Goal: Task Accomplishment & Management: Use online tool/utility

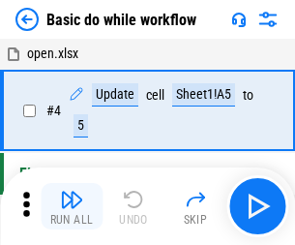
click at [72, 206] on img "button" at bounding box center [71, 199] width 23 height 23
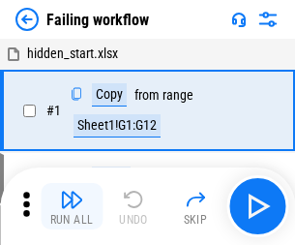
click at [72, 206] on img "button" at bounding box center [71, 199] width 23 height 23
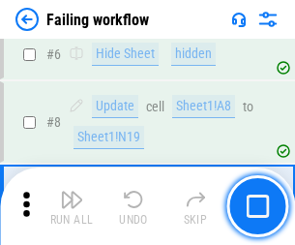
scroll to position [410, 0]
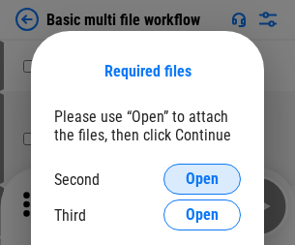
click at [202, 179] on span "Open" at bounding box center [202, 178] width 33 height 15
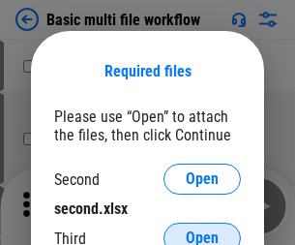
click at [202, 230] on span "Open" at bounding box center [202, 237] width 33 height 15
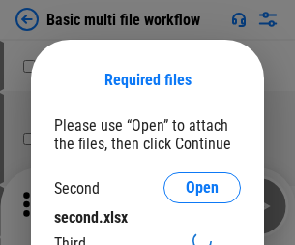
scroll to position [9, 0]
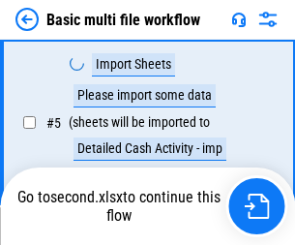
scroll to position [534, 0]
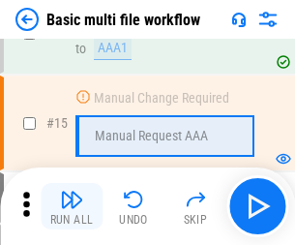
click at [72, 206] on img "button" at bounding box center [71, 199] width 23 height 23
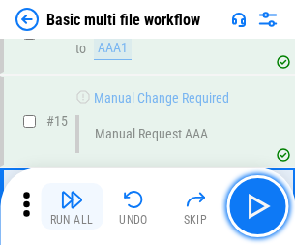
scroll to position [1287, 0]
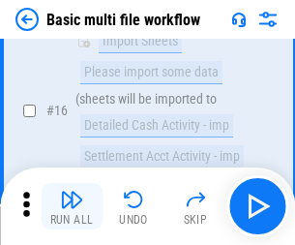
click at [72, 206] on img "button" at bounding box center [71, 199] width 23 height 23
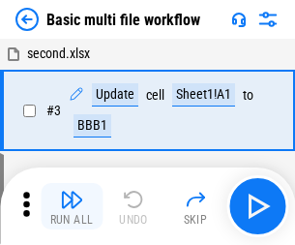
click at [72, 206] on img "button" at bounding box center [71, 199] width 23 height 23
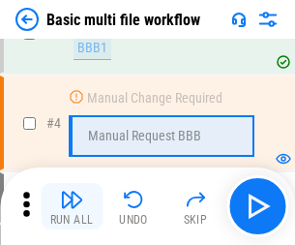
click at [72, 206] on img "button" at bounding box center [71, 199] width 23 height 23
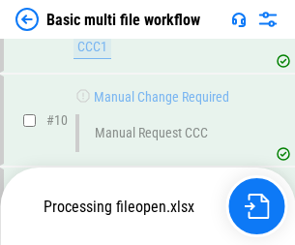
scroll to position [906, 0]
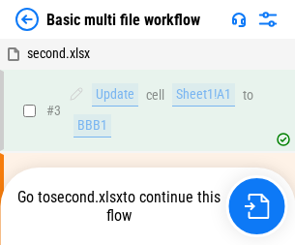
scroll to position [78, 0]
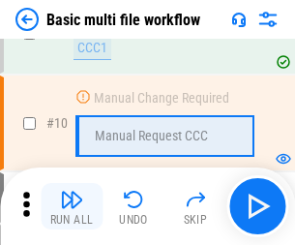
click at [72, 206] on img "button" at bounding box center [71, 199] width 23 height 23
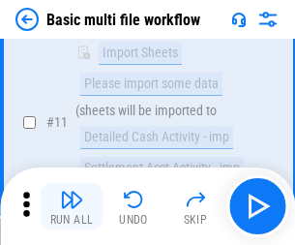
click at [72, 206] on img "button" at bounding box center [71, 199] width 23 height 23
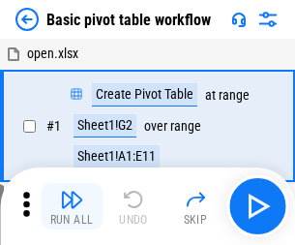
click at [72, 206] on img "button" at bounding box center [71, 199] width 23 height 23
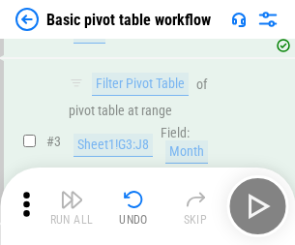
scroll to position [463, 0]
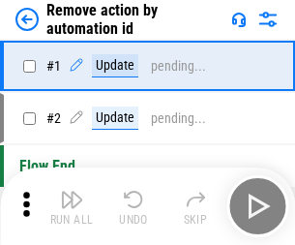
click at [72, 206] on img "button" at bounding box center [71, 199] width 23 height 23
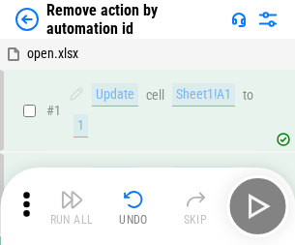
scroll to position [72, 0]
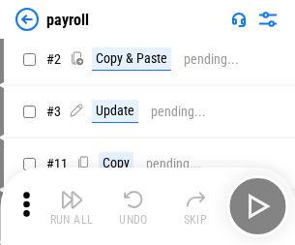
click at [72, 206] on img "button" at bounding box center [71, 199] width 23 height 23
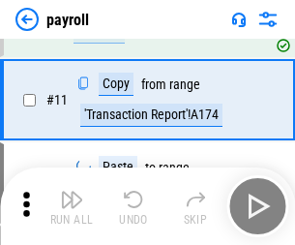
scroll to position [140, 0]
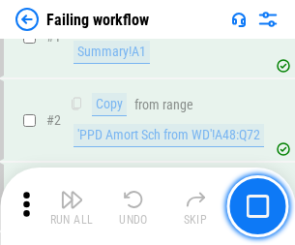
scroll to position [312, 0]
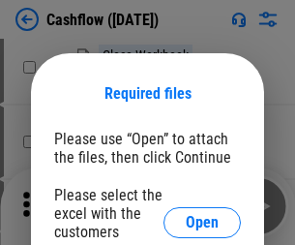
scroll to position [211, 0]
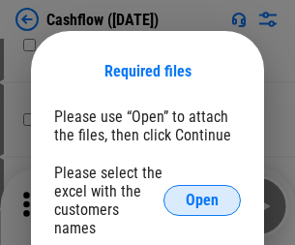
click at [202, 192] on span "Open" at bounding box center [202, 199] width 33 height 15
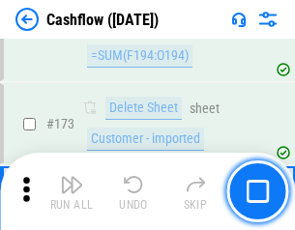
scroll to position [2047, 0]
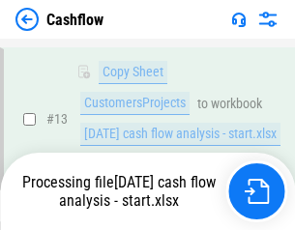
scroll to position [290, 0]
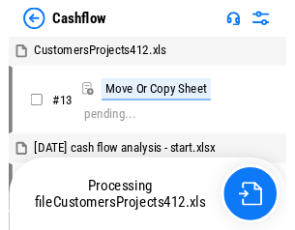
scroll to position [22, 0]
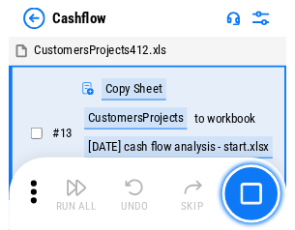
scroll to position [22, 0]
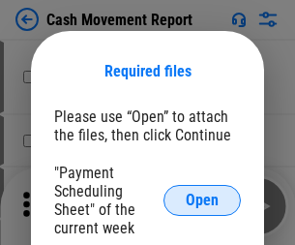
click at [202, 200] on span "Open" at bounding box center [202, 199] width 33 height 15
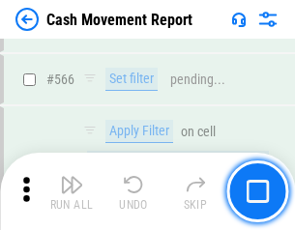
scroll to position [8863, 0]
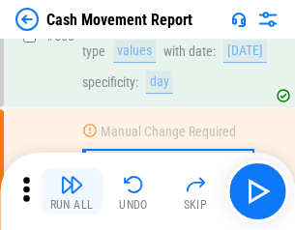
click at [72, 191] on img "button" at bounding box center [71, 184] width 23 height 23
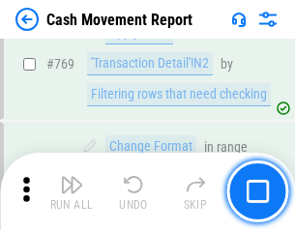
scroll to position [10746, 0]
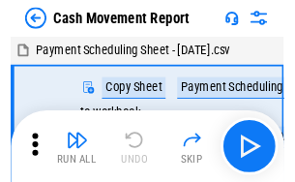
scroll to position [35, 0]
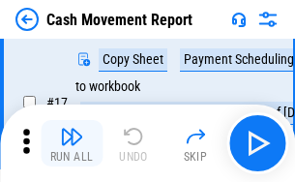
click at [72, 143] on img "button" at bounding box center [71, 136] width 23 height 23
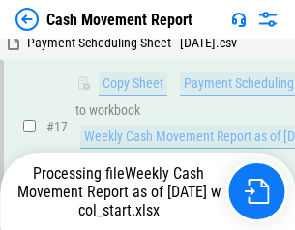
scroll to position [402, 0]
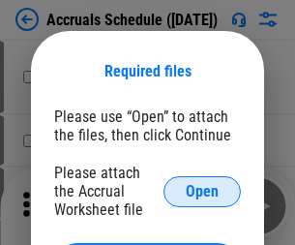
click at [202, 190] on span "Open" at bounding box center [202, 191] width 33 height 15
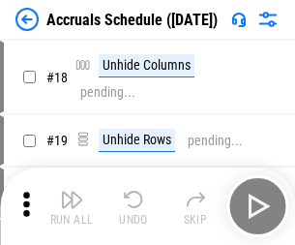
click at [72, 206] on img "button" at bounding box center [71, 199] width 23 height 23
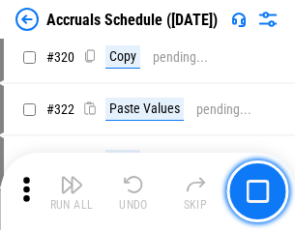
scroll to position [3597, 0]
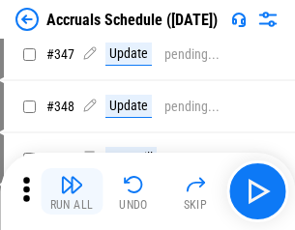
click at [72, 191] on img "button" at bounding box center [71, 184] width 23 height 23
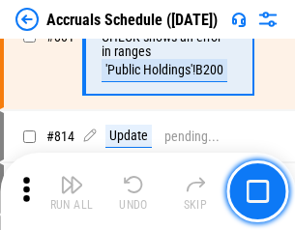
scroll to position [8534, 0]
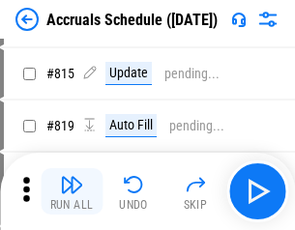
click at [72, 191] on img "button" at bounding box center [71, 184] width 23 height 23
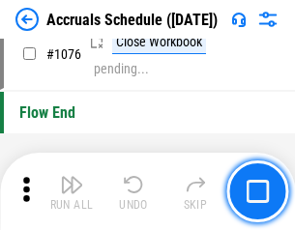
scroll to position [11582, 0]
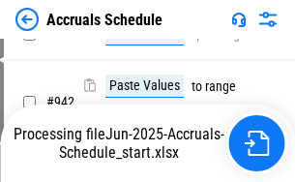
scroll to position [9275, 0]
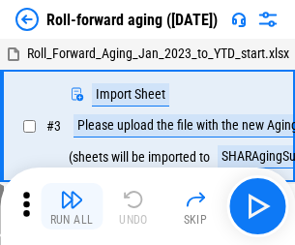
click at [72, 191] on img "button" at bounding box center [71, 199] width 23 height 23
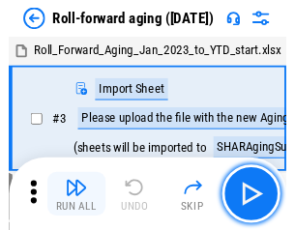
scroll to position [3, 0]
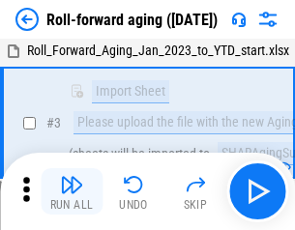
click at [72, 191] on img "button" at bounding box center [71, 184] width 23 height 23
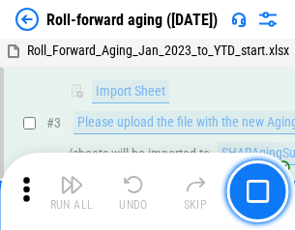
scroll to position [125, 0]
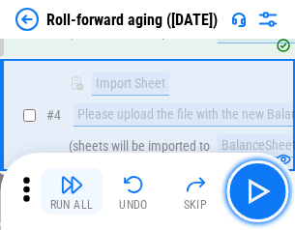
click at [72, 191] on img "button" at bounding box center [71, 184] width 23 height 23
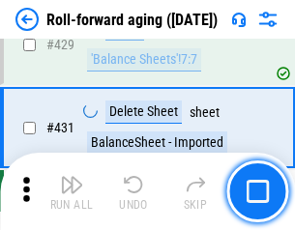
scroll to position [6706, 0]
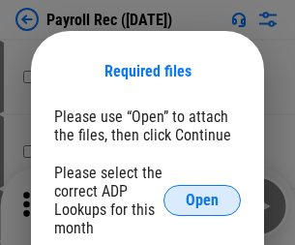
click at [202, 200] on span "Open" at bounding box center [202, 199] width 33 height 15
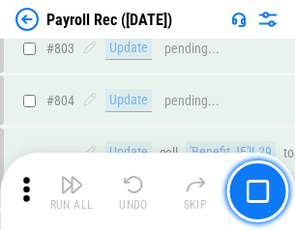
scroll to position [12286, 0]
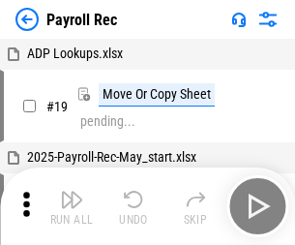
click at [72, 206] on img "button" at bounding box center [71, 199] width 23 height 23
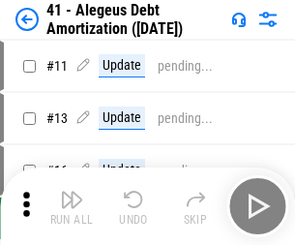
click at [72, 206] on img "button" at bounding box center [71, 199] width 23 height 23
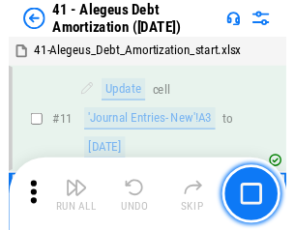
scroll to position [239, 0]
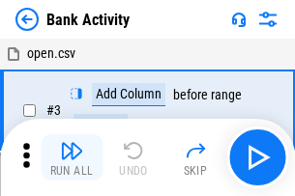
click at [72, 158] on img "button" at bounding box center [71, 150] width 23 height 23
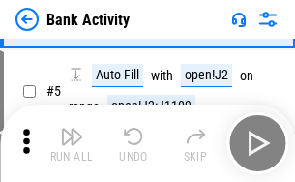
scroll to position [102, 0]
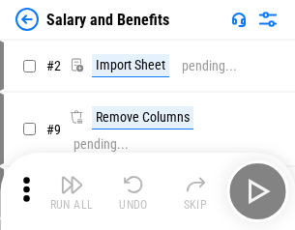
click at [72, 191] on img "button" at bounding box center [71, 184] width 23 height 23
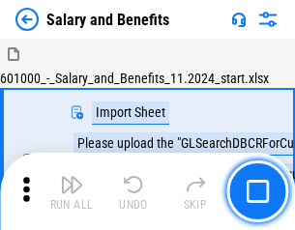
scroll to position [26, 0]
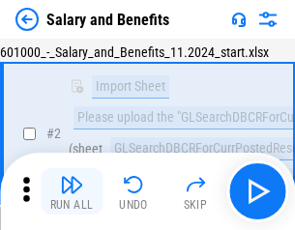
click at [72, 191] on img "button" at bounding box center [71, 184] width 23 height 23
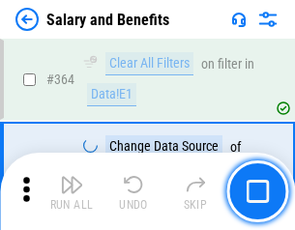
scroll to position [9107, 0]
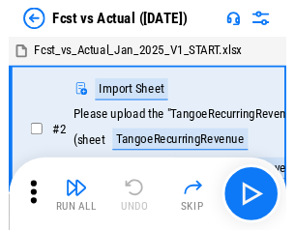
scroll to position [25, 0]
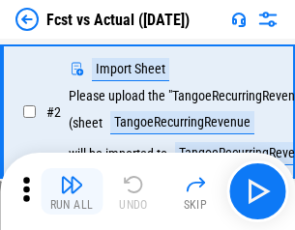
click at [72, 191] on img "button" at bounding box center [71, 184] width 23 height 23
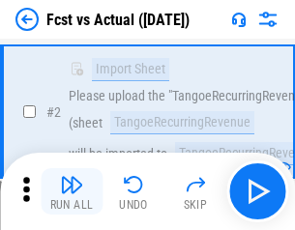
click at [72, 191] on img "button" at bounding box center [71, 184] width 23 height 23
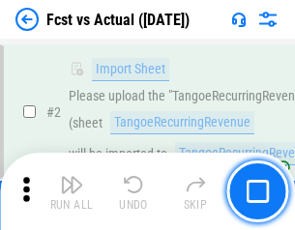
scroll to position [181, 0]
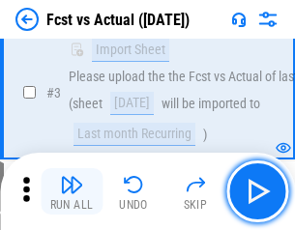
click at [72, 191] on img "button" at bounding box center [71, 184] width 23 height 23
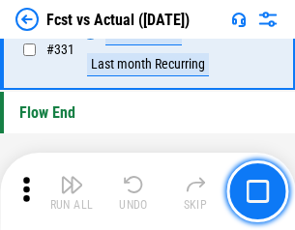
scroll to position [9257, 0]
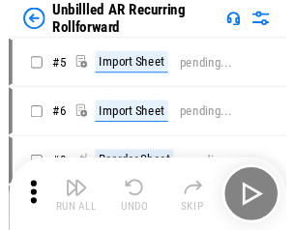
scroll to position [42, 0]
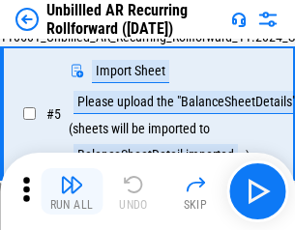
click at [72, 191] on img "button" at bounding box center [71, 184] width 23 height 23
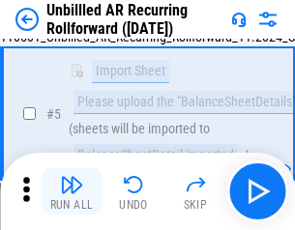
click at [72, 191] on img "button" at bounding box center [71, 184] width 23 height 23
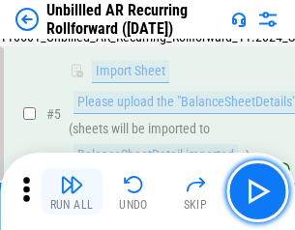
scroll to position [182, 0]
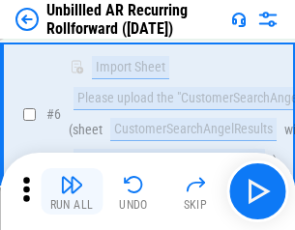
click at [72, 191] on img "button" at bounding box center [71, 184] width 23 height 23
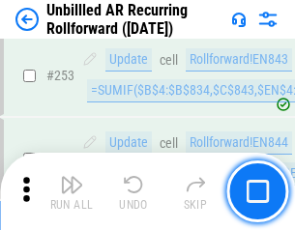
scroll to position [6569, 0]
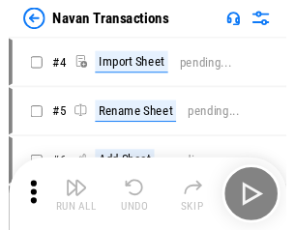
scroll to position [31, 0]
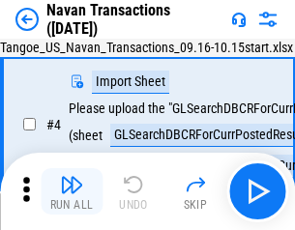
click at [72, 191] on img "button" at bounding box center [71, 184] width 23 height 23
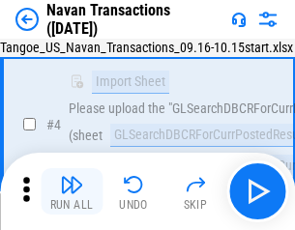
click at [72, 191] on img "button" at bounding box center [71, 184] width 23 height 23
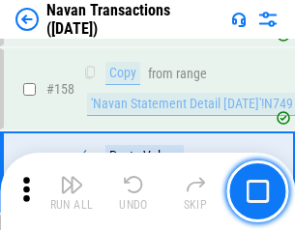
scroll to position [6270, 0]
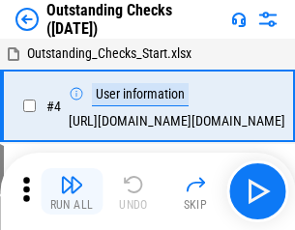
click at [72, 191] on img "button" at bounding box center [71, 184] width 23 height 23
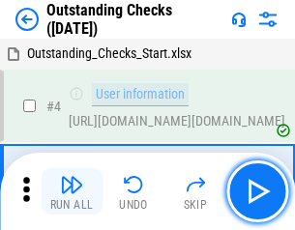
scroll to position [81, 0]
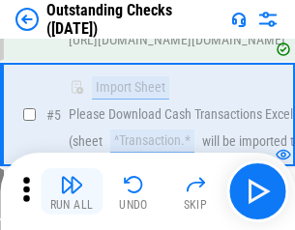
click at [72, 191] on img "button" at bounding box center [71, 184] width 23 height 23
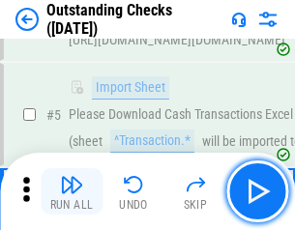
scroll to position [202, 0]
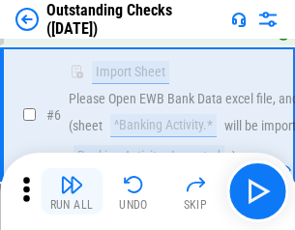
click at [72, 191] on img "button" at bounding box center [71, 184] width 23 height 23
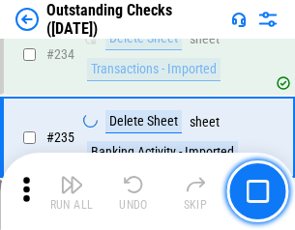
scroll to position [5872, 0]
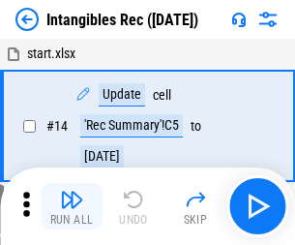
click at [72, 206] on img "button" at bounding box center [71, 199] width 23 height 23
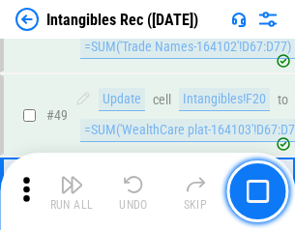
scroll to position [753, 0]
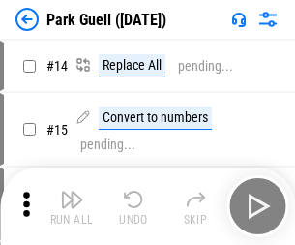
click at [72, 191] on img "button" at bounding box center [71, 199] width 23 height 23
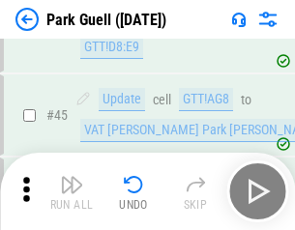
scroll to position [2418, 0]
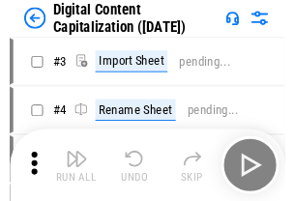
scroll to position [56, 0]
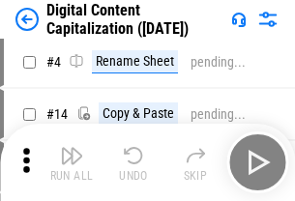
click at [72, 162] on img "button" at bounding box center [71, 155] width 23 height 23
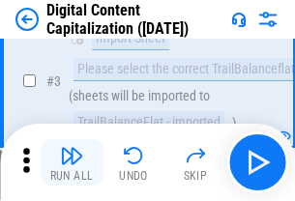
click at [72, 162] on img "button" at bounding box center [71, 155] width 23 height 23
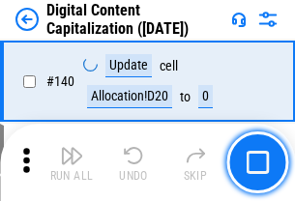
scroll to position [2051, 0]
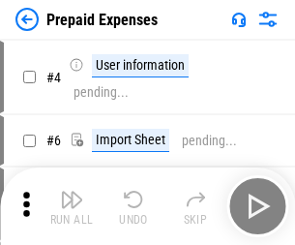
click at [72, 191] on img "button" at bounding box center [71, 199] width 23 height 23
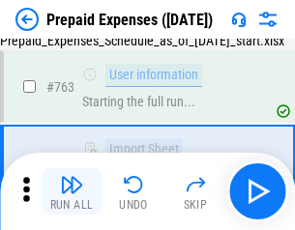
click at [72, 191] on img "button" at bounding box center [71, 184] width 23 height 23
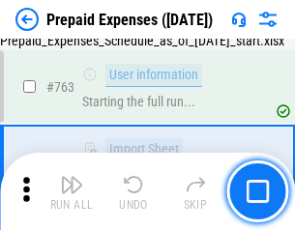
scroll to position [5474, 0]
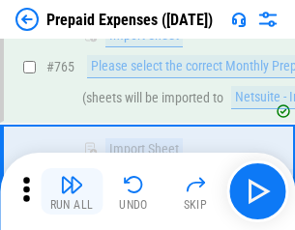
click at [72, 191] on img "button" at bounding box center [71, 184] width 23 height 23
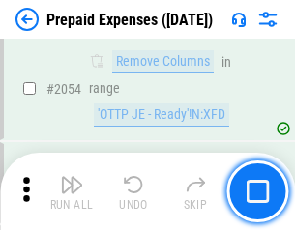
scroll to position [20215, 0]
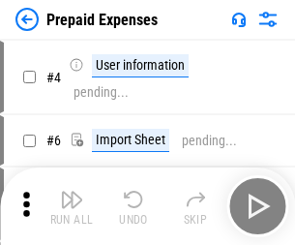
click at [72, 206] on img "button" at bounding box center [71, 199] width 23 height 23
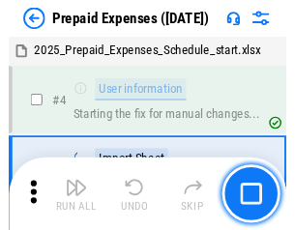
scroll to position [85, 0]
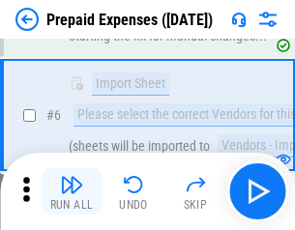
click at [72, 191] on img "button" at bounding box center [71, 184] width 23 height 23
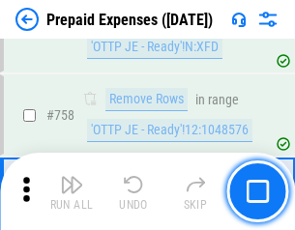
scroll to position [6891, 0]
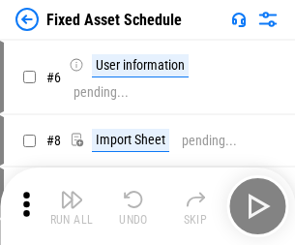
click at [72, 206] on img "button" at bounding box center [71, 199] width 23 height 23
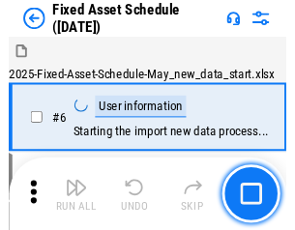
scroll to position [104, 0]
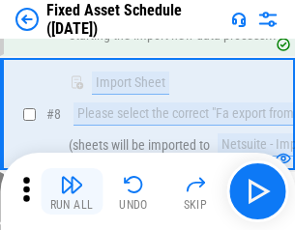
click at [72, 191] on img "button" at bounding box center [71, 184] width 23 height 23
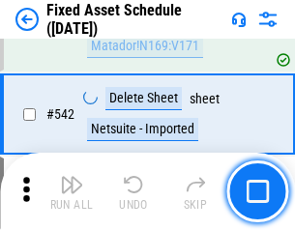
scroll to position [6895, 0]
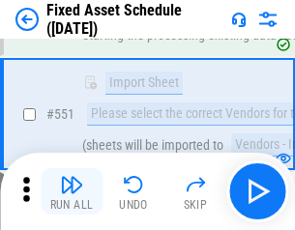
click at [72, 191] on img "button" at bounding box center [71, 184] width 23 height 23
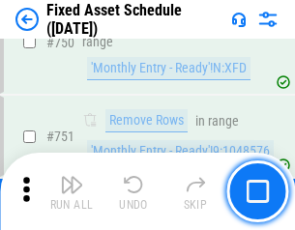
scroll to position [9428, 0]
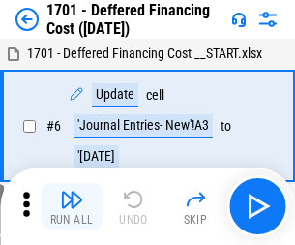
click at [72, 206] on img "button" at bounding box center [71, 199] width 23 height 23
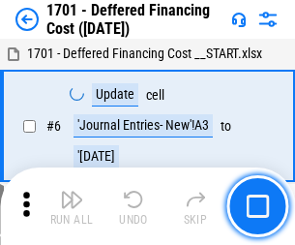
scroll to position [232, 0]
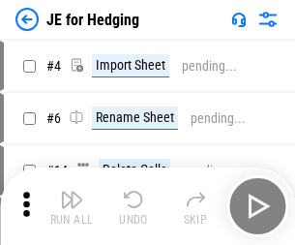
click at [72, 191] on img "button" at bounding box center [71, 199] width 23 height 23
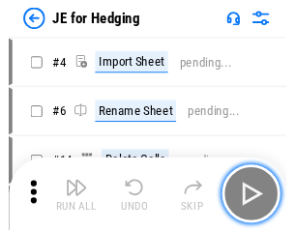
scroll to position [3, 0]
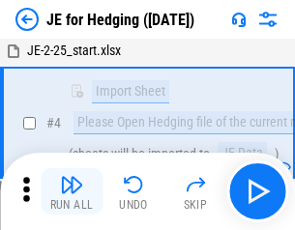
click at [72, 191] on img "button" at bounding box center [71, 184] width 23 height 23
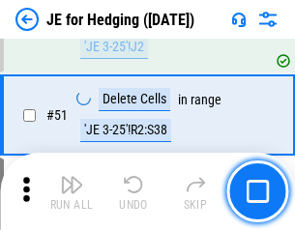
scroll to position [1252, 0]
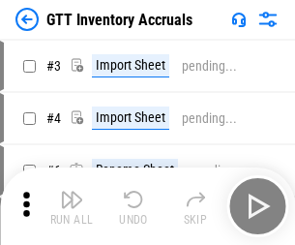
click at [72, 191] on img "button" at bounding box center [71, 199] width 23 height 23
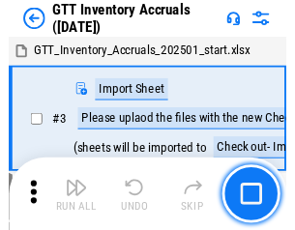
scroll to position [3, 0]
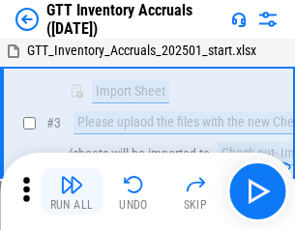
click at [72, 191] on img "button" at bounding box center [71, 184] width 23 height 23
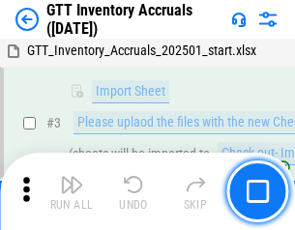
scroll to position [125, 0]
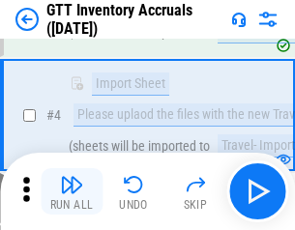
click at [72, 191] on img "button" at bounding box center [71, 184] width 23 height 23
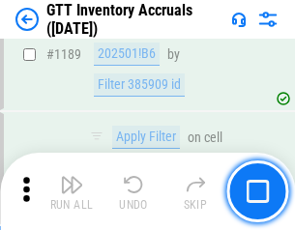
scroll to position [15792, 0]
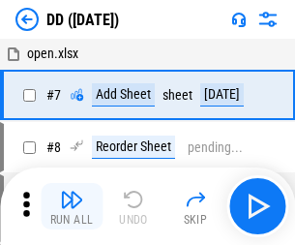
click at [72, 206] on img "button" at bounding box center [71, 199] width 23 height 23
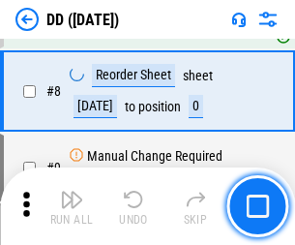
scroll to position [187, 0]
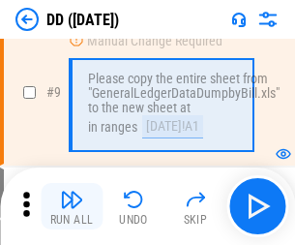
click at [72, 206] on img "button" at bounding box center [71, 199] width 23 height 23
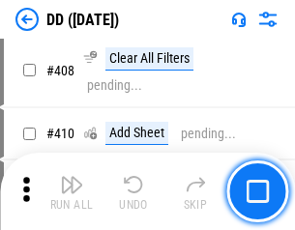
scroll to position [8652, 0]
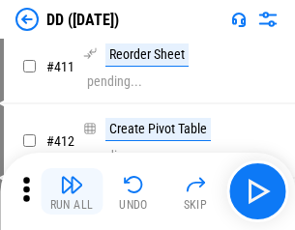
click at [72, 191] on img "button" at bounding box center [71, 184] width 23 height 23
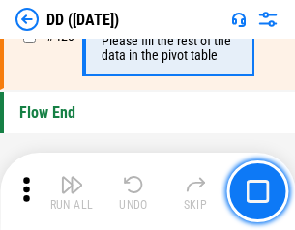
scroll to position [9256, 0]
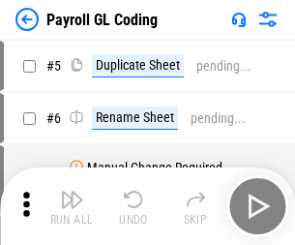
click at [72, 206] on img "button" at bounding box center [71, 199] width 23 height 23
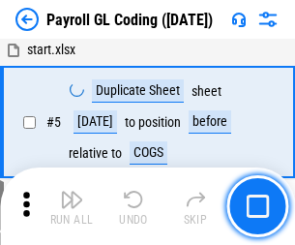
scroll to position [232, 0]
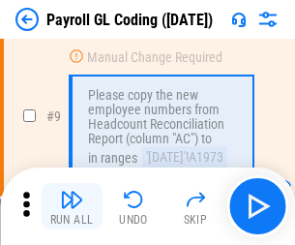
click at [72, 206] on img "button" at bounding box center [71, 199] width 23 height 23
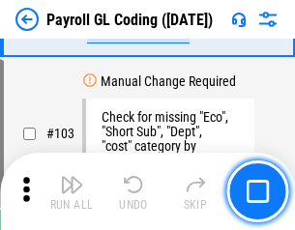
scroll to position [4537, 0]
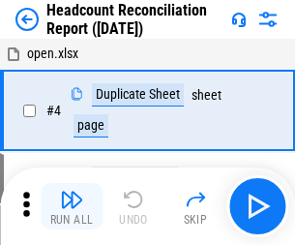
click at [72, 206] on img "button" at bounding box center [71, 199] width 23 height 23
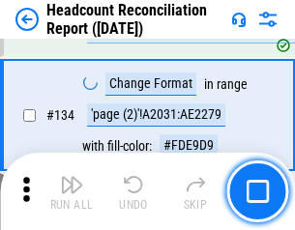
scroll to position [2325, 0]
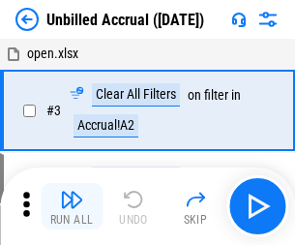
click at [72, 206] on img "button" at bounding box center [71, 199] width 23 height 23
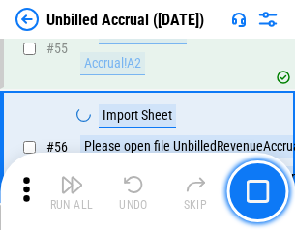
scroll to position [2019, 0]
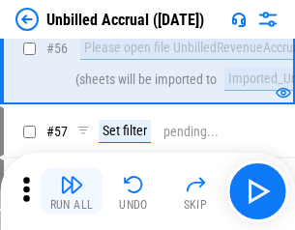
click at [72, 191] on img "button" at bounding box center [71, 184] width 23 height 23
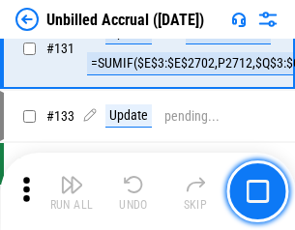
scroll to position [5760, 0]
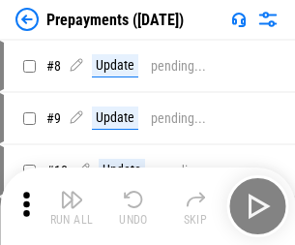
click at [72, 206] on img "button" at bounding box center [71, 199] width 23 height 23
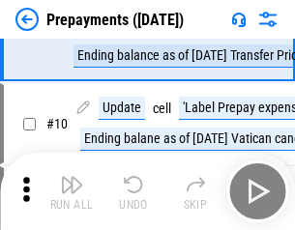
scroll to position [121, 0]
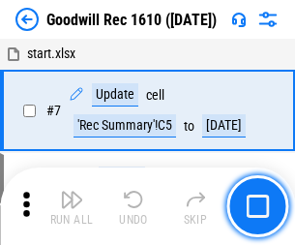
scroll to position [331, 0]
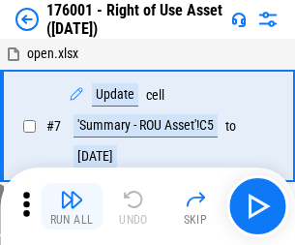
click at [72, 206] on img "button" at bounding box center [71, 199] width 23 height 23
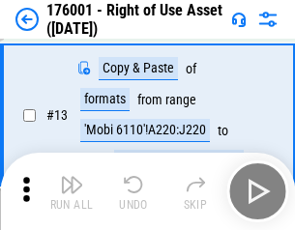
scroll to position [125, 0]
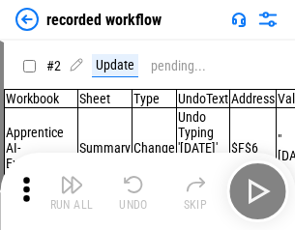
click at [72, 191] on img "button" at bounding box center [71, 184] width 23 height 23
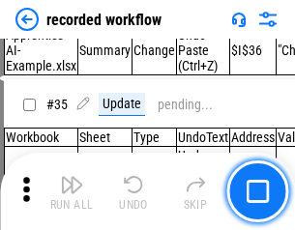
scroll to position [6045, 0]
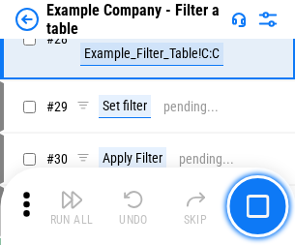
scroll to position [1770, 0]
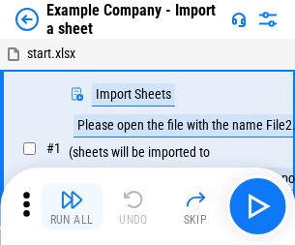
click at [72, 191] on img "button" at bounding box center [71, 199] width 23 height 23
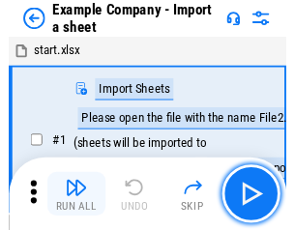
scroll to position [30, 0]
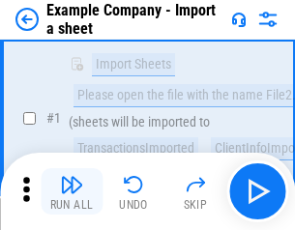
click at [72, 191] on img "button" at bounding box center [71, 184] width 23 height 23
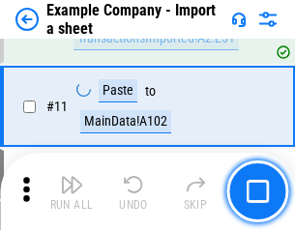
scroll to position [427, 0]
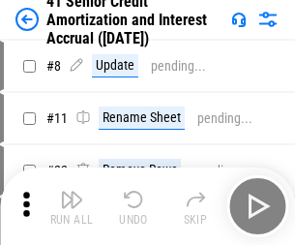
click at [72, 191] on img "button" at bounding box center [71, 199] width 23 height 23
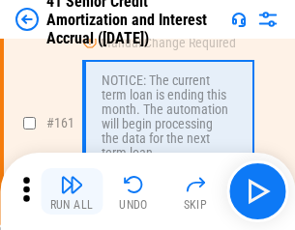
click at [72, 191] on img "button" at bounding box center [71, 184] width 23 height 23
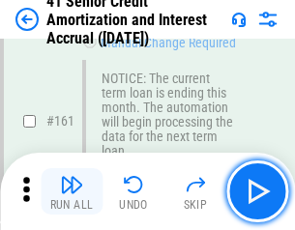
scroll to position [2068, 0]
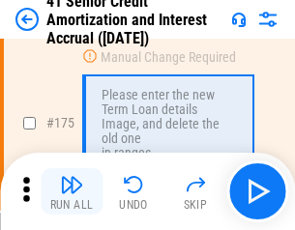
click at [72, 191] on img "button" at bounding box center [71, 184] width 23 height 23
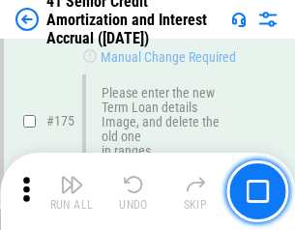
scroll to position [2265, 0]
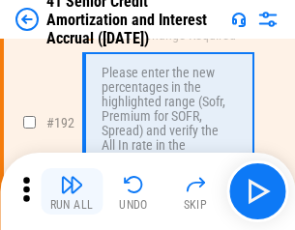
click at [72, 191] on img "button" at bounding box center [71, 184] width 23 height 23
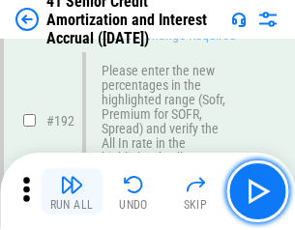
scroll to position [2468, 0]
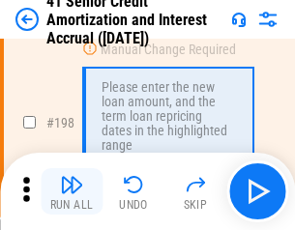
click at [72, 191] on img "button" at bounding box center [71, 184] width 23 height 23
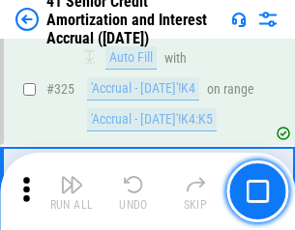
scroll to position [4940, 0]
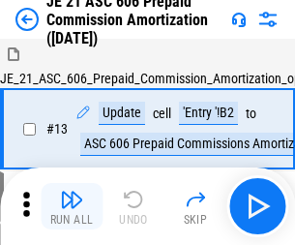
click at [72, 191] on img "button" at bounding box center [71, 199] width 23 height 23
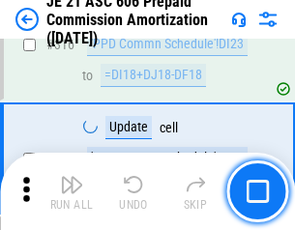
scroll to position [3611, 0]
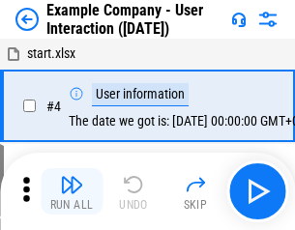
click at [72, 191] on img "button" at bounding box center [71, 184] width 23 height 23
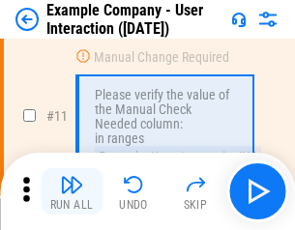
click at [72, 191] on img "button" at bounding box center [71, 184] width 23 height 23
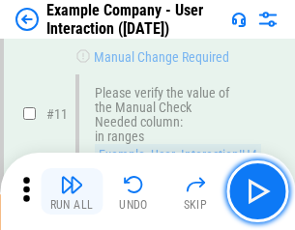
scroll to position [419, 0]
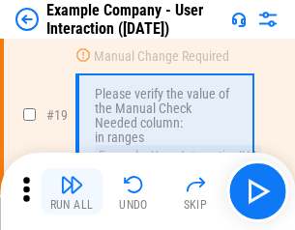
click at [72, 191] on img "button" at bounding box center [71, 184] width 23 height 23
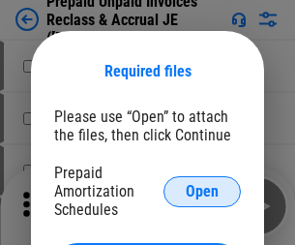
click at [202, 190] on span "Open" at bounding box center [202, 191] width 33 height 15
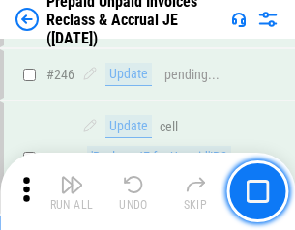
scroll to position [2611, 0]
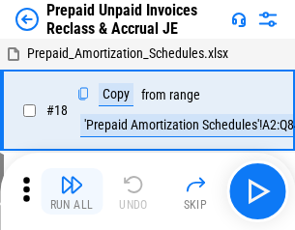
click at [72, 191] on img "button" at bounding box center [71, 184] width 23 height 23
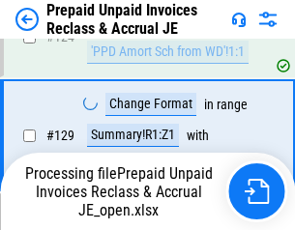
scroll to position [1683, 0]
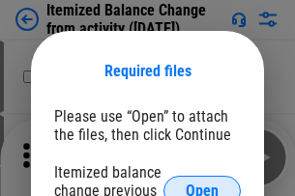
click at [202, 184] on span "Open" at bounding box center [202, 191] width 33 height 15
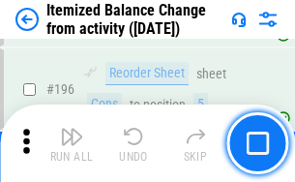
scroll to position [3722, 0]
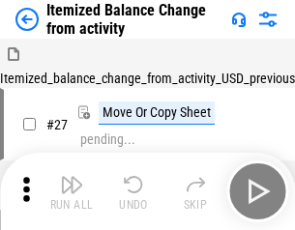
scroll to position [30, 0]
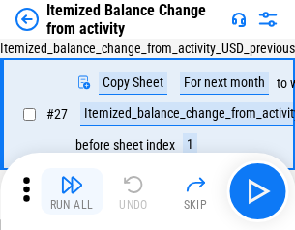
click at [72, 191] on img "button" at bounding box center [71, 184] width 23 height 23
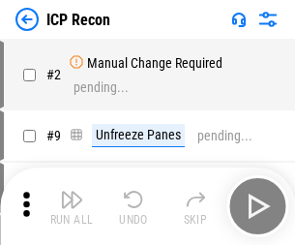
scroll to position [9, 0]
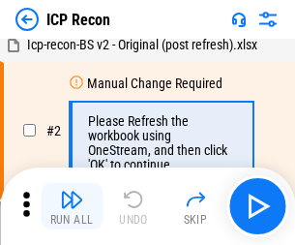
click at [72, 206] on img "button" at bounding box center [71, 199] width 23 height 23
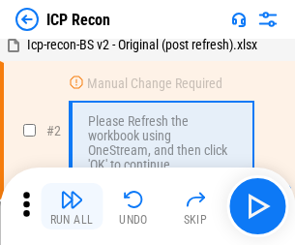
click at [72, 206] on img "button" at bounding box center [71, 199] width 23 height 23
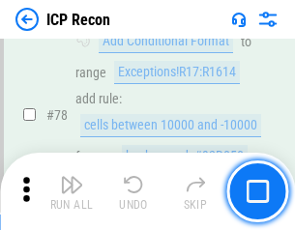
scroll to position [1895, 0]
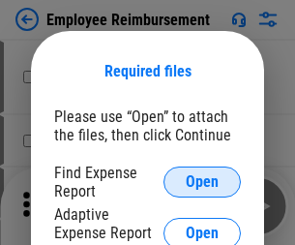
click at [202, 182] on span "Open" at bounding box center [202, 181] width 33 height 15
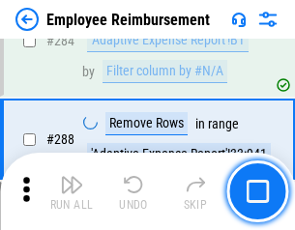
scroll to position [5256, 0]
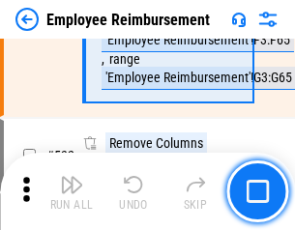
click at [72, 191] on img "button" at bounding box center [71, 184] width 23 height 23
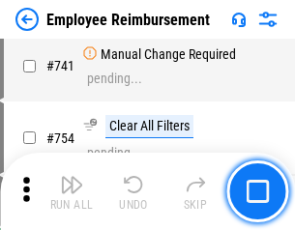
scroll to position [13568, 0]
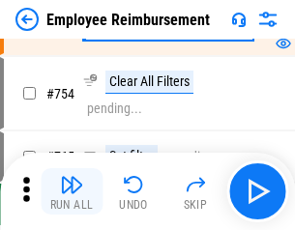
click at [72, 191] on img "button" at bounding box center [71, 184] width 23 height 23
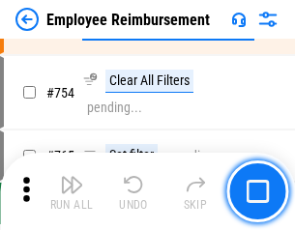
click at [72, 191] on img "button" at bounding box center [71, 184] width 23 height 23
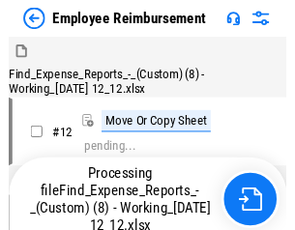
scroll to position [66, 0]
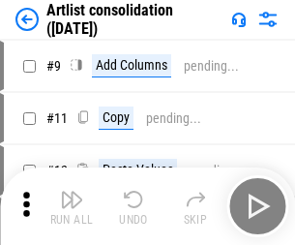
click at [72, 206] on img "button" at bounding box center [71, 199] width 23 height 23
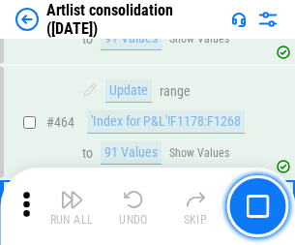
scroll to position [8468, 0]
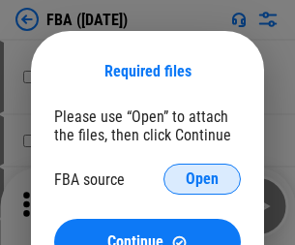
click at [202, 179] on span "Open" at bounding box center [202, 178] width 33 height 15
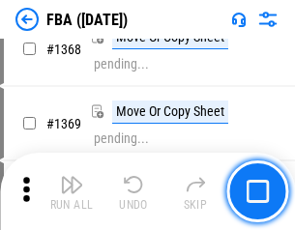
scroll to position [20769, 0]
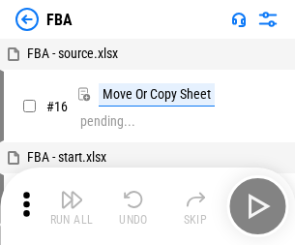
scroll to position [19, 0]
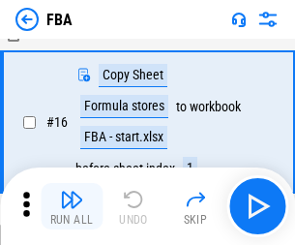
click at [72, 206] on img "button" at bounding box center [71, 199] width 23 height 23
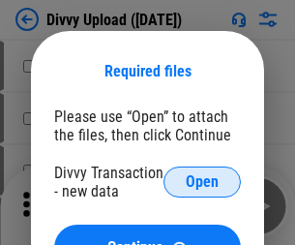
click at [202, 182] on span "Open" at bounding box center [202, 181] width 33 height 15
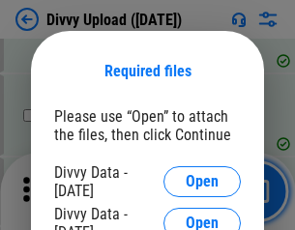
scroll to position [2003, 0]
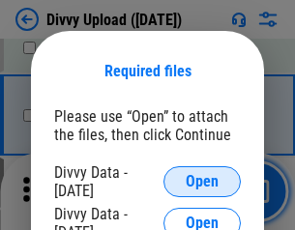
click at [202, 182] on span "Open" at bounding box center [202, 181] width 33 height 15
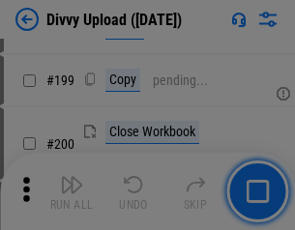
scroll to position [2812, 0]
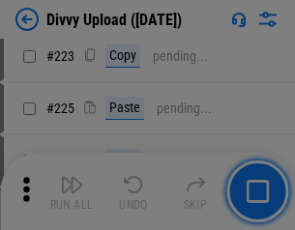
scroll to position [3859, 0]
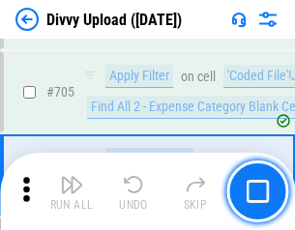
scroll to position [13229, 0]
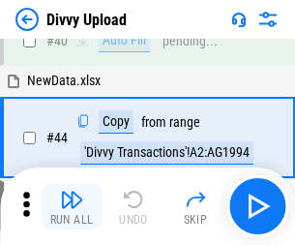
click at [72, 206] on img "button" at bounding box center [71, 199] width 23 height 23
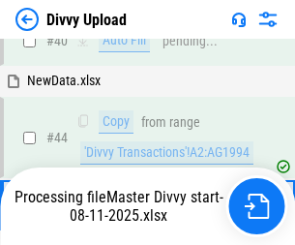
scroll to position [213, 0]
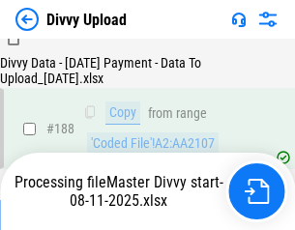
scroll to position [2276, 0]
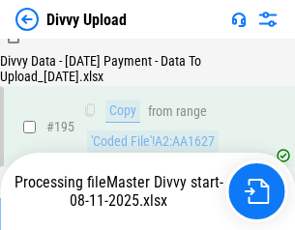
scroll to position [2703, 0]
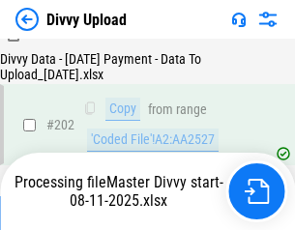
scroll to position [3129, 0]
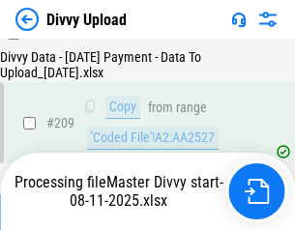
scroll to position [3556, 0]
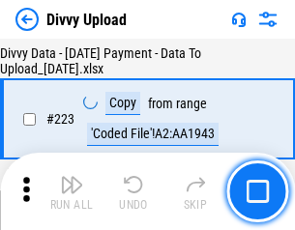
scroll to position [4408, 0]
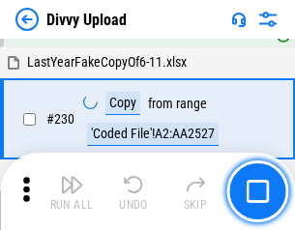
scroll to position [4799, 0]
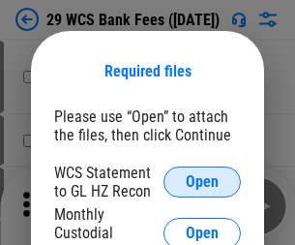
click at [202, 182] on span "Open" at bounding box center [202, 181] width 33 height 15
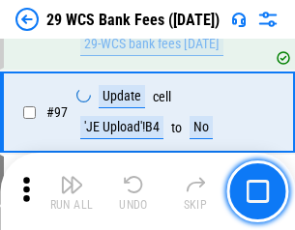
scroll to position [1885, 0]
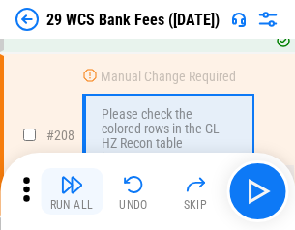
click at [72, 191] on img "button" at bounding box center [71, 184] width 23 height 23
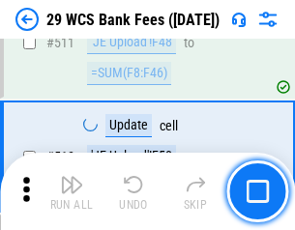
scroll to position [9730, 0]
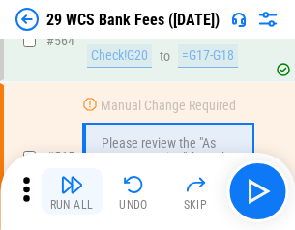
click at [72, 191] on img "button" at bounding box center [71, 184] width 23 height 23
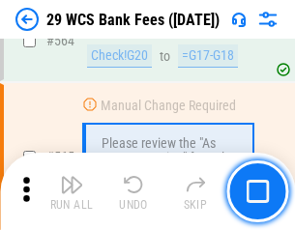
scroll to position [10459, 0]
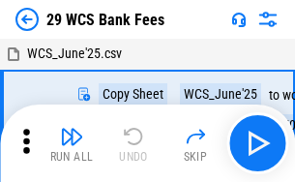
scroll to position [35, 0]
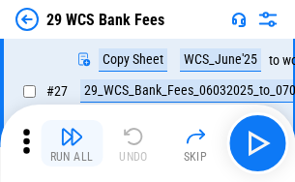
click at [72, 143] on img "button" at bounding box center [71, 136] width 23 height 23
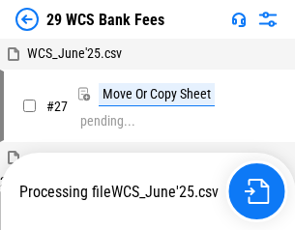
scroll to position [11, 0]
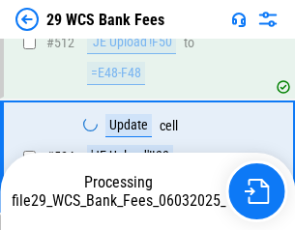
scroll to position [10324, 0]
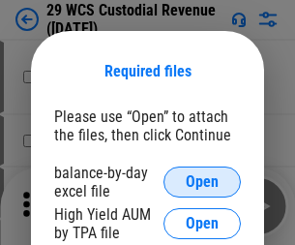
click at [202, 182] on span "Open" at bounding box center [202, 181] width 33 height 15
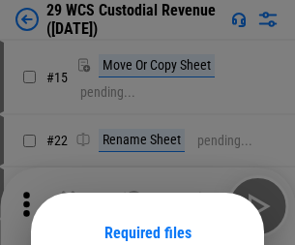
scroll to position [161, 0]
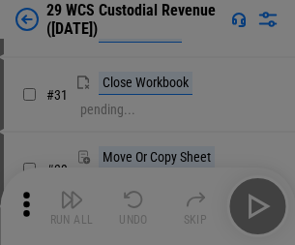
scroll to position [415, 0]
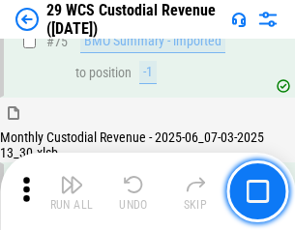
scroll to position [2020, 0]
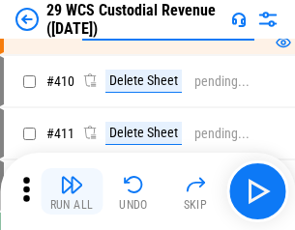
click at [72, 191] on img "button" at bounding box center [71, 184] width 23 height 23
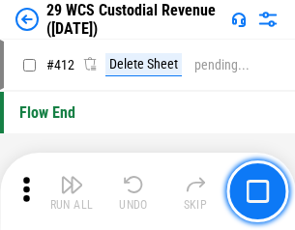
scroll to position [9236, 0]
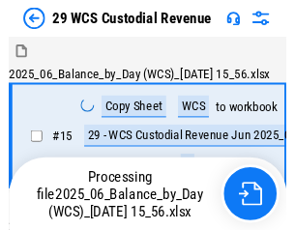
scroll to position [46, 0]
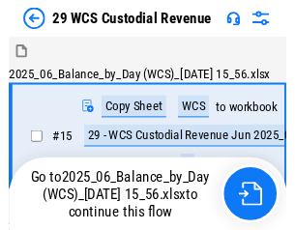
scroll to position [36, 0]
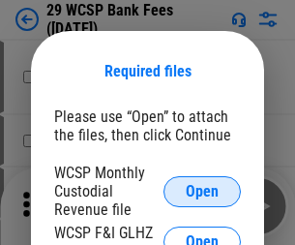
click at [202, 190] on span "Open" at bounding box center [202, 191] width 33 height 15
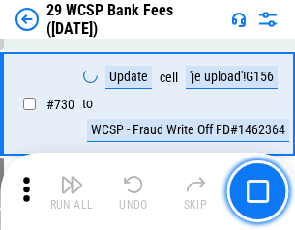
scroll to position [9745, 0]
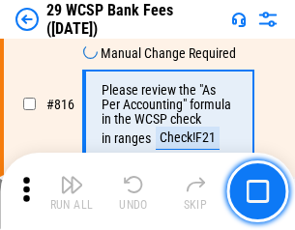
click at [72, 191] on img "button" at bounding box center [71, 184] width 23 height 23
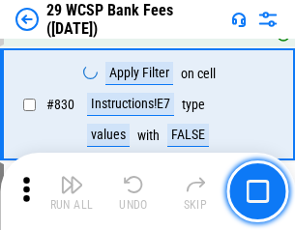
scroll to position [12270, 0]
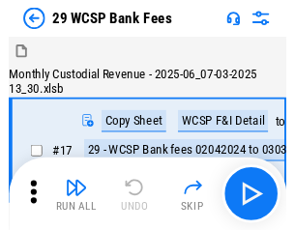
scroll to position [46, 0]
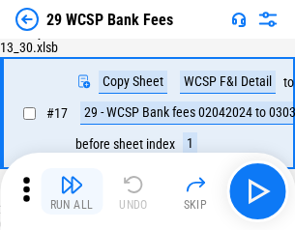
click at [72, 191] on img "button" at bounding box center [71, 184] width 23 height 23
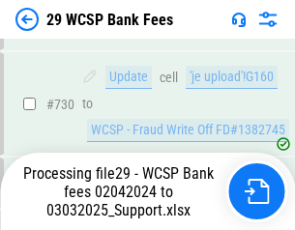
scroll to position [10928, 0]
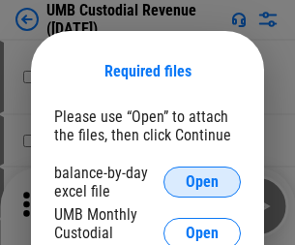
click at [202, 182] on span "Open" at bounding box center [202, 181] width 33 height 15
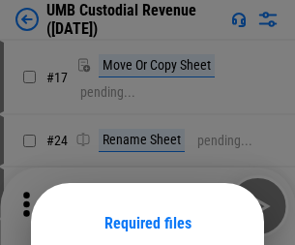
scroll to position [152, 0]
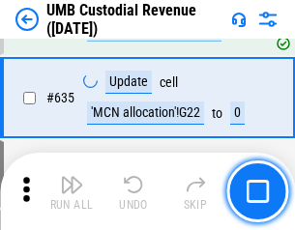
scroll to position [10120, 0]
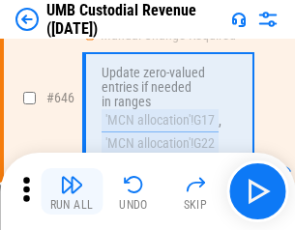
click at [72, 191] on img "button" at bounding box center [71, 184] width 23 height 23
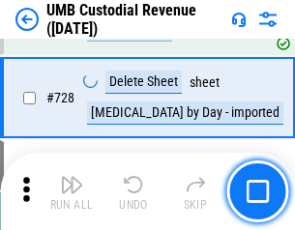
scroll to position [11930, 0]
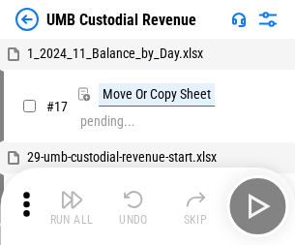
scroll to position [15, 0]
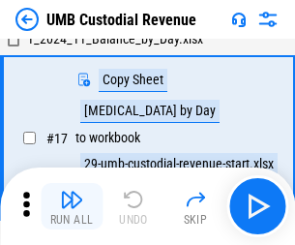
click at [72, 206] on img "button" at bounding box center [71, 199] width 23 height 23
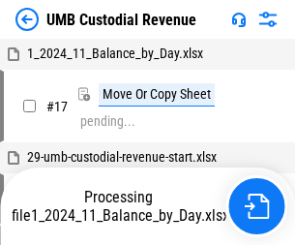
scroll to position [15, 0]
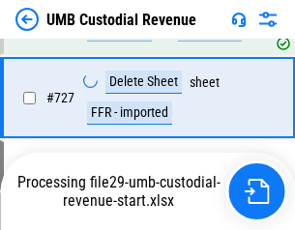
scroll to position [11885, 0]
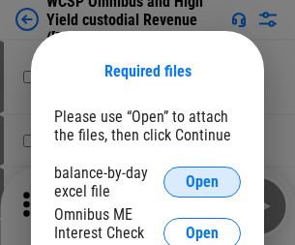
click at [202, 182] on span "Open" at bounding box center [202, 181] width 33 height 15
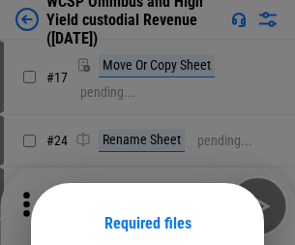
scroll to position [152, 0]
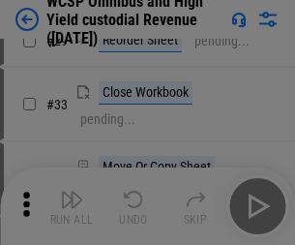
scroll to position [442, 0]
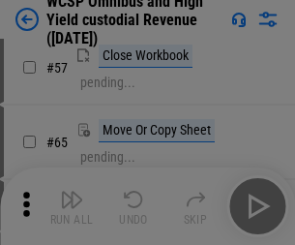
scroll to position [843, 0]
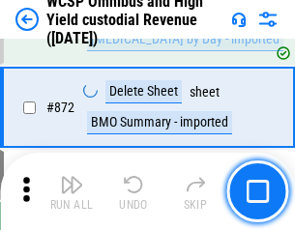
scroll to position [16367, 0]
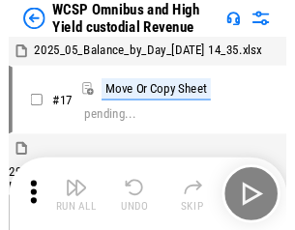
scroll to position [11, 0]
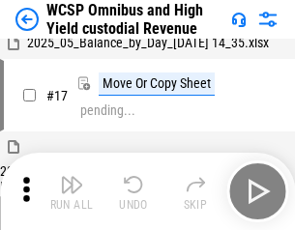
click at [72, 191] on img "button" at bounding box center [71, 184] width 23 height 23
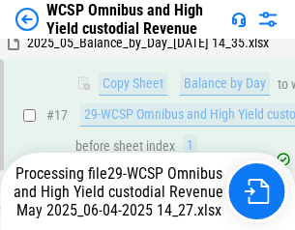
scroll to position [402, 0]
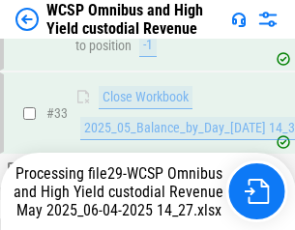
scroll to position [957, 0]
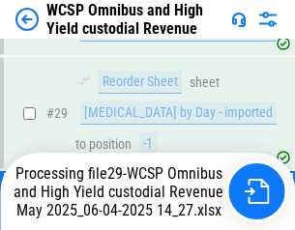
scroll to position [402, 0]
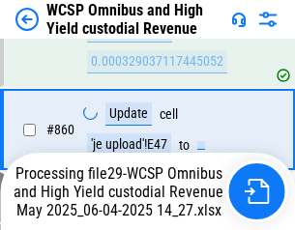
scroll to position [16156, 0]
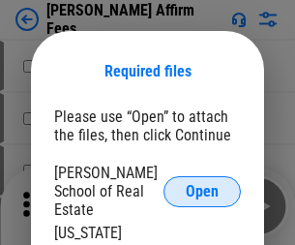
click at [202, 184] on span "Open" at bounding box center [202, 191] width 33 height 15
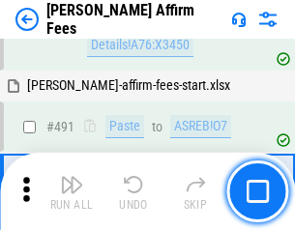
scroll to position [5258, 0]
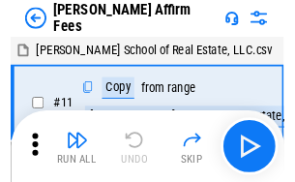
scroll to position [19, 0]
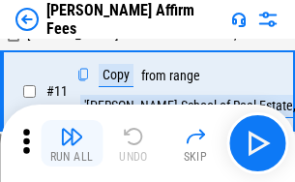
click at [72, 143] on img "button" at bounding box center [71, 136] width 23 height 23
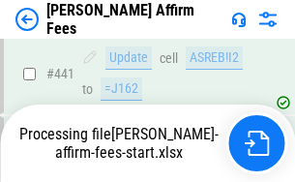
scroll to position [5072, 0]
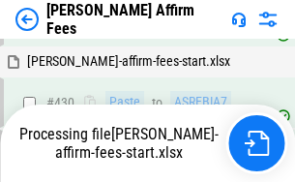
scroll to position [5072, 0]
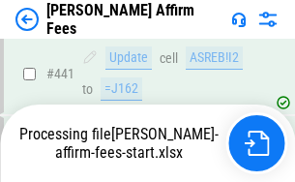
scroll to position [5072, 0]
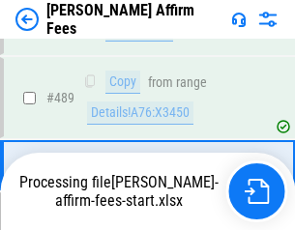
scroll to position [5048, 0]
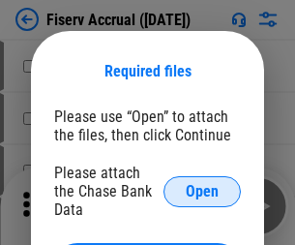
click at [202, 184] on span "Open" at bounding box center [202, 191] width 33 height 15
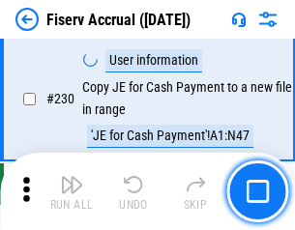
scroll to position [6128, 0]
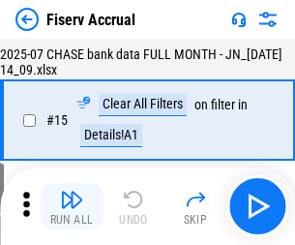
click at [72, 206] on img "button" at bounding box center [71, 199] width 23 height 23
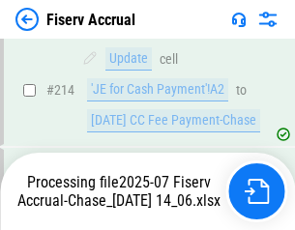
scroll to position [5758, 0]
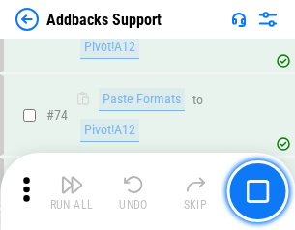
scroll to position [1408, 0]
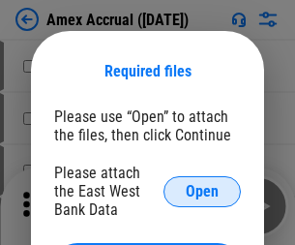
click at [202, 190] on span "Open" at bounding box center [202, 191] width 33 height 15
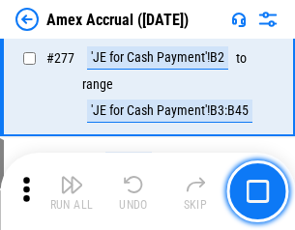
scroll to position [5295, 0]
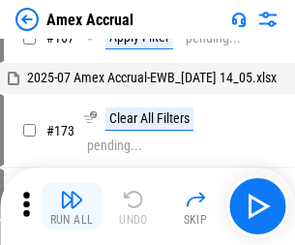
click at [72, 206] on img "button" at bounding box center [71, 199] width 23 height 23
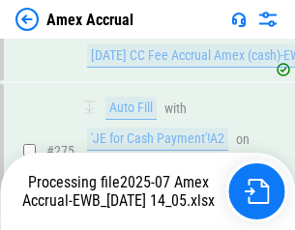
scroll to position [5763, 0]
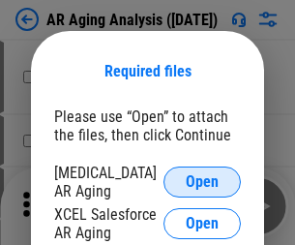
click at [202, 179] on span "Open" at bounding box center [202, 181] width 33 height 15
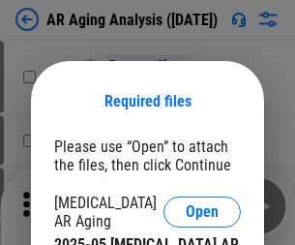
scroll to position [30, 0]
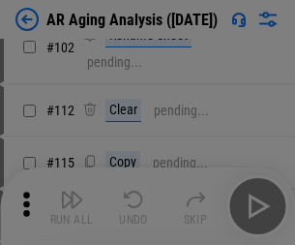
scroll to position [266, 0]
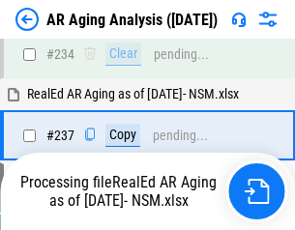
scroll to position [2998, 0]
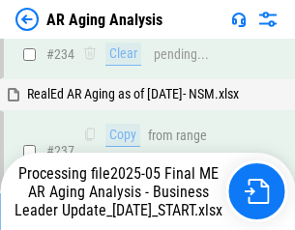
scroll to position [2975, 0]
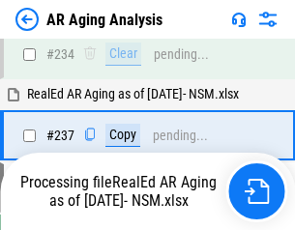
scroll to position [2975, 0]
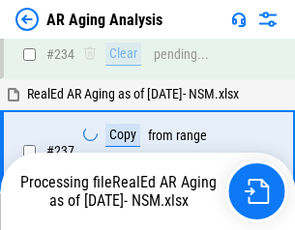
scroll to position [3056, 0]
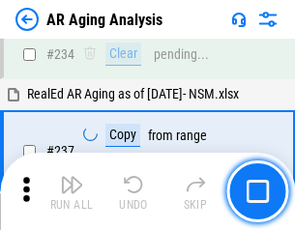
scroll to position [2975, 0]
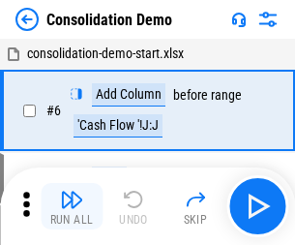
click at [72, 206] on img "button" at bounding box center [71, 199] width 23 height 23
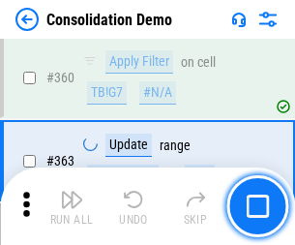
scroll to position [6482, 0]
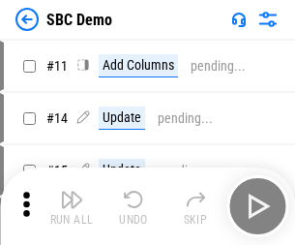
click at [72, 206] on img "button" at bounding box center [71, 199] width 23 height 23
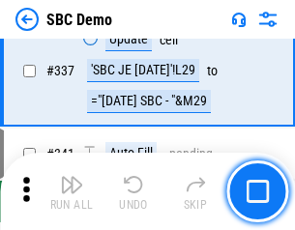
scroll to position [5087, 0]
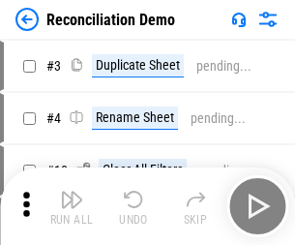
click at [72, 206] on img "button" at bounding box center [71, 199] width 23 height 23
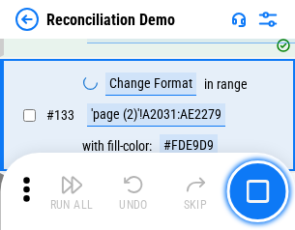
scroll to position [2297, 0]
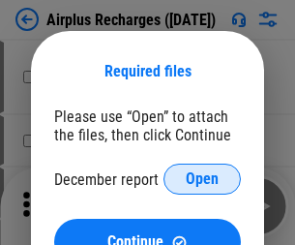
click at [202, 179] on span "Open" at bounding box center [202, 178] width 33 height 15
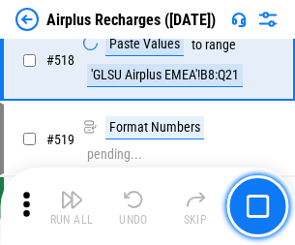
scroll to position [8322, 0]
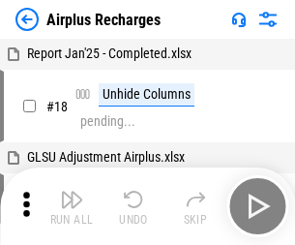
click at [72, 206] on img "button" at bounding box center [71, 199] width 23 height 23
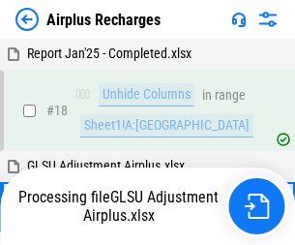
scroll to position [85, 0]
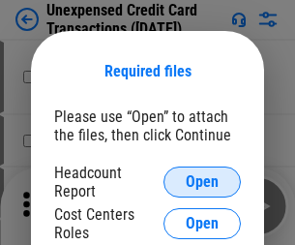
click at [202, 182] on span "Open" at bounding box center [202, 181] width 33 height 15
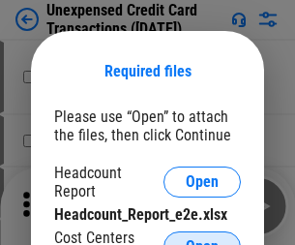
click at [202, 239] on span "Open" at bounding box center [202, 246] width 33 height 15
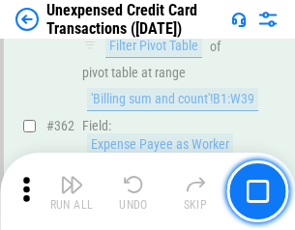
scroll to position [4973, 0]
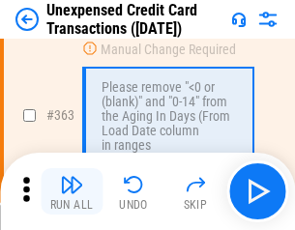
click at [72, 191] on img "button" at bounding box center [71, 184] width 23 height 23
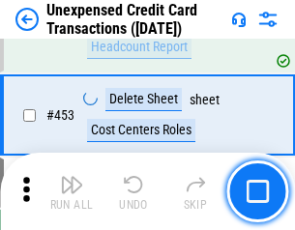
scroll to position [6596, 0]
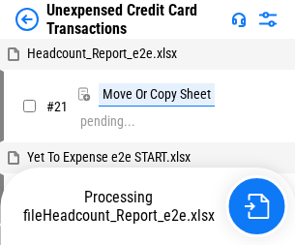
scroll to position [30, 0]
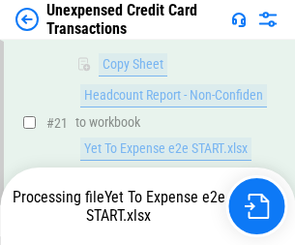
scroll to position [314, 0]
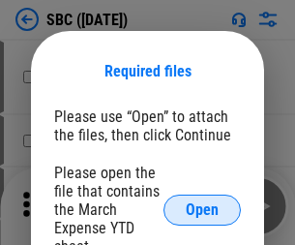
click at [202, 209] on span "Open" at bounding box center [202, 209] width 33 height 15
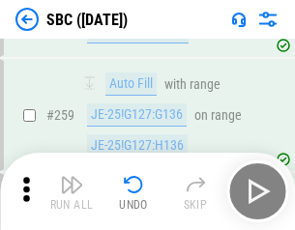
scroll to position [3779, 0]
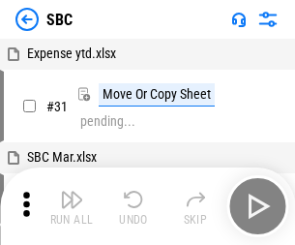
scroll to position [19, 0]
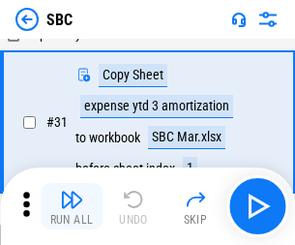
click at [72, 206] on img "button" at bounding box center [71, 199] width 23 height 23
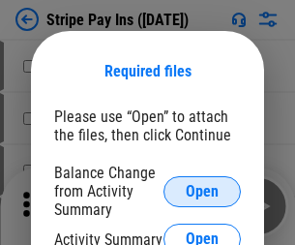
click at [202, 190] on span "Open" at bounding box center [202, 191] width 33 height 15
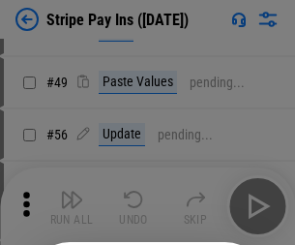
scroll to position [351, 0]
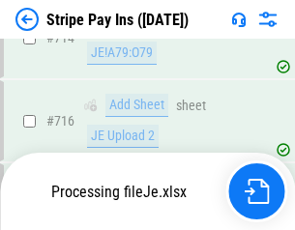
scroll to position [10026, 0]
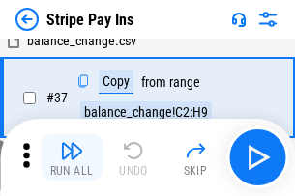
click at [72, 158] on img "button" at bounding box center [71, 150] width 23 height 23
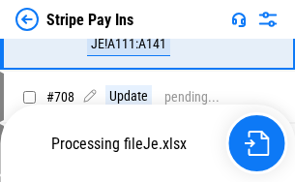
scroll to position [9755, 0]
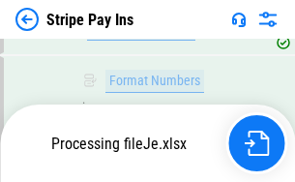
scroll to position [9983, 0]
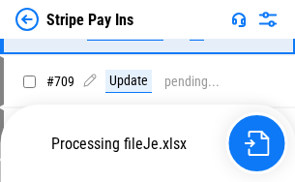
scroll to position [9869, 0]
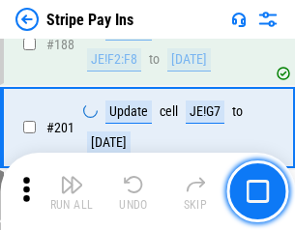
scroll to position [2754, 0]
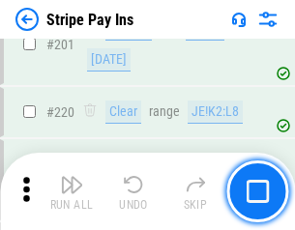
click at [72, 191] on img "button" at bounding box center [71, 184] width 23 height 23
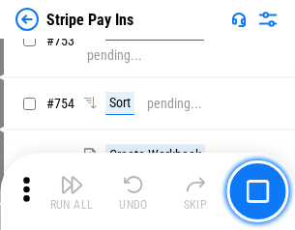
scroll to position [9959, 0]
